Goal: Book appointment/travel/reservation

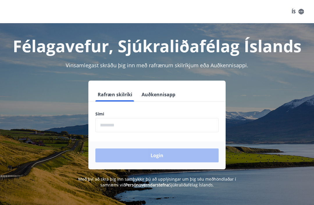
click at [122, 124] on input "phone" at bounding box center [156, 125] width 123 height 14
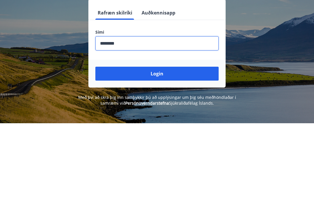
type input "********"
click at [157, 149] on button "Login" at bounding box center [156, 156] width 123 height 14
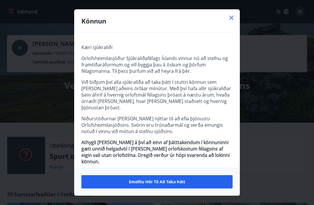
click at [170, 182] on span "Smelltu hér til að taka þátt" at bounding box center [157, 182] width 56 height 6
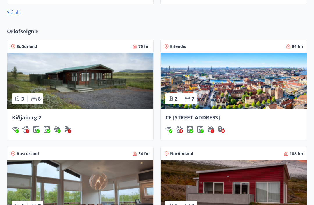
scroll to position [352, 0]
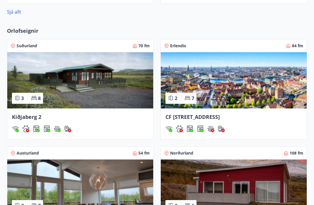
click at [268, 93] on img at bounding box center [234, 81] width 146 height 56
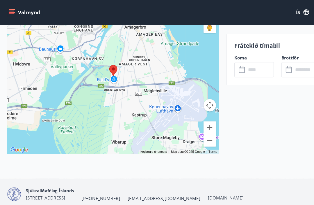
scroll to position [1098, 0]
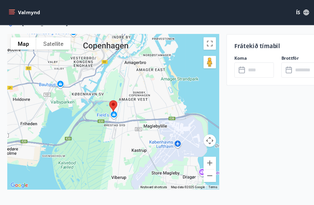
click at [234, 62] on input "text" at bounding box center [243, 65] width 26 height 14
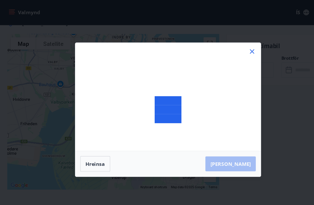
scroll to position [1065, 0]
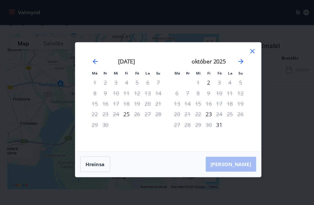
click at [226, 59] on icon "Move forward to switch to the next month." at bounding box center [224, 57] width 5 height 5
click at [224, 59] on icon "Move forward to switch to the next month." at bounding box center [224, 57] width 5 height 5
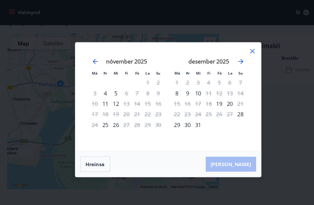
click at [224, 59] on icon "Move forward to switch to the next month." at bounding box center [224, 57] width 7 height 7
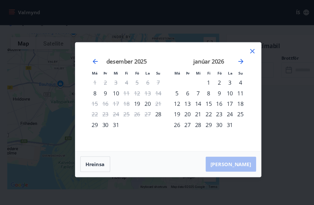
click at [227, 59] on icon "Move forward to switch to the next month." at bounding box center [224, 57] width 7 height 7
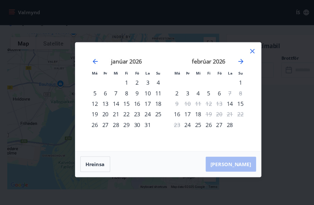
click at [226, 60] on icon "Move forward to switch to the next month." at bounding box center [224, 57] width 5 height 5
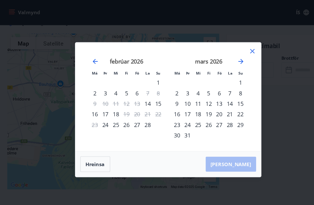
click at [225, 60] on icon "Move forward to switch to the next month." at bounding box center [224, 57] width 7 height 7
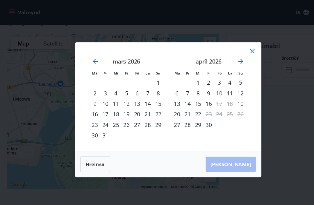
click at [227, 58] on icon "Move forward to switch to the next month." at bounding box center [224, 57] width 7 height 7
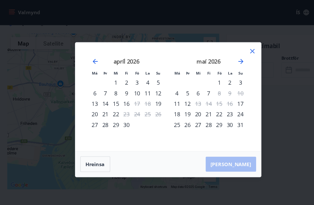
click at [226, 59] on icon "Move forward to switch to the next month." at bounding box center [224, 57] width 5 height 5
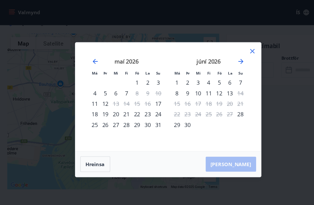
click at [225, 60] on icon "Move forward to switch to the next month." at bounding box center [224, 57] width 7 height 7
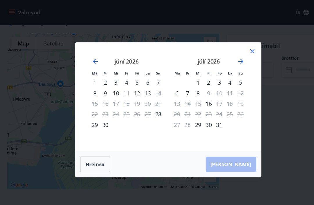
click at [225, 60] on icon "Move forward to switch to the next month." at bounding box center [224, 57] width 5 height 5
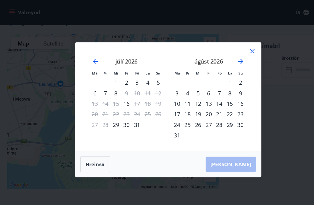
click at [225, 60] on icon "Move forward to switch to the next month." at bounding box center [224, 57] width 5 height 5
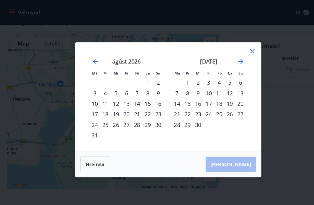
click at [225, 60] on icon "Move forward to switch to the next month." at bounding box center [224, 57] width 5 height 5
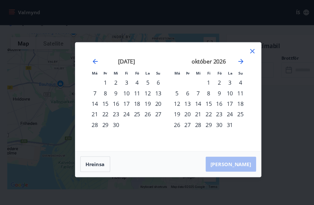
click at [228, 60] on icon "Move forward to switch to the next month." at bounding box center [224, 57] width 7 height 7
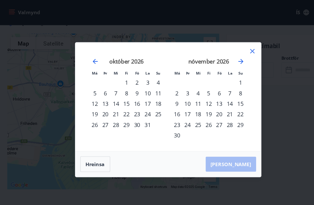
click at [226, 61] on icon "Move forward to switch to the next month." at bounding box center [224, 57] width 7 height 7
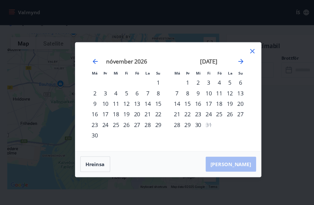
click at [274, 39] on div "Má Þr Mi Fi Fö La Su Má Þr Mi Fi Fö La Su október 2026 1 2 3 4 5 6 7 8 9 10 11 …" at bounding box center [157, 102] width 314 height 205
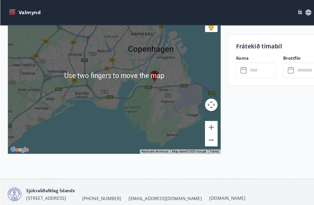
scroll to position [1101, 0]
